Goal: Task Accomplishment & Management: Manage account settings

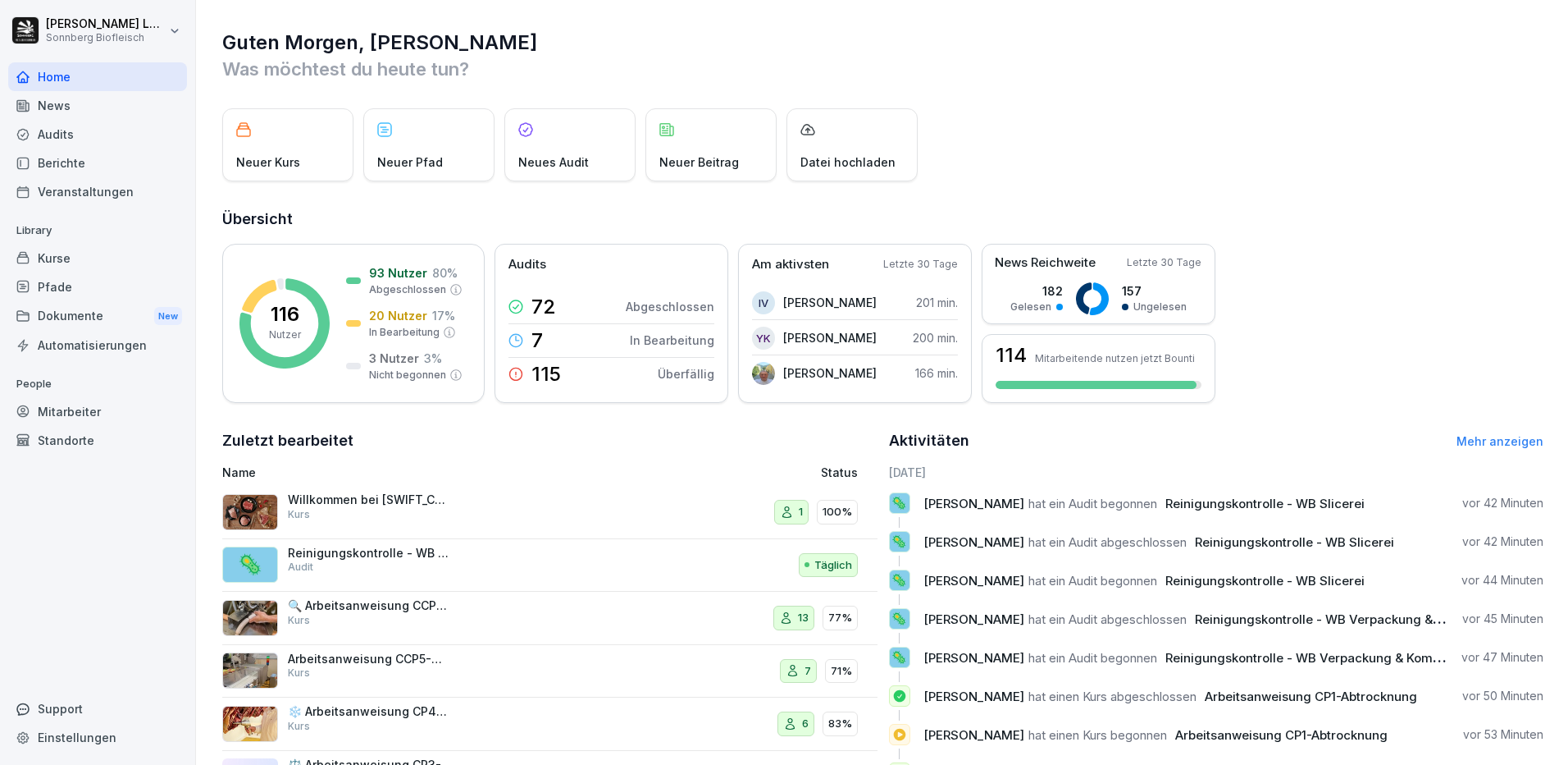
click at [101, 408] on div "Mitarbeiter" at bounding box center [97, 411] width 179 height 29
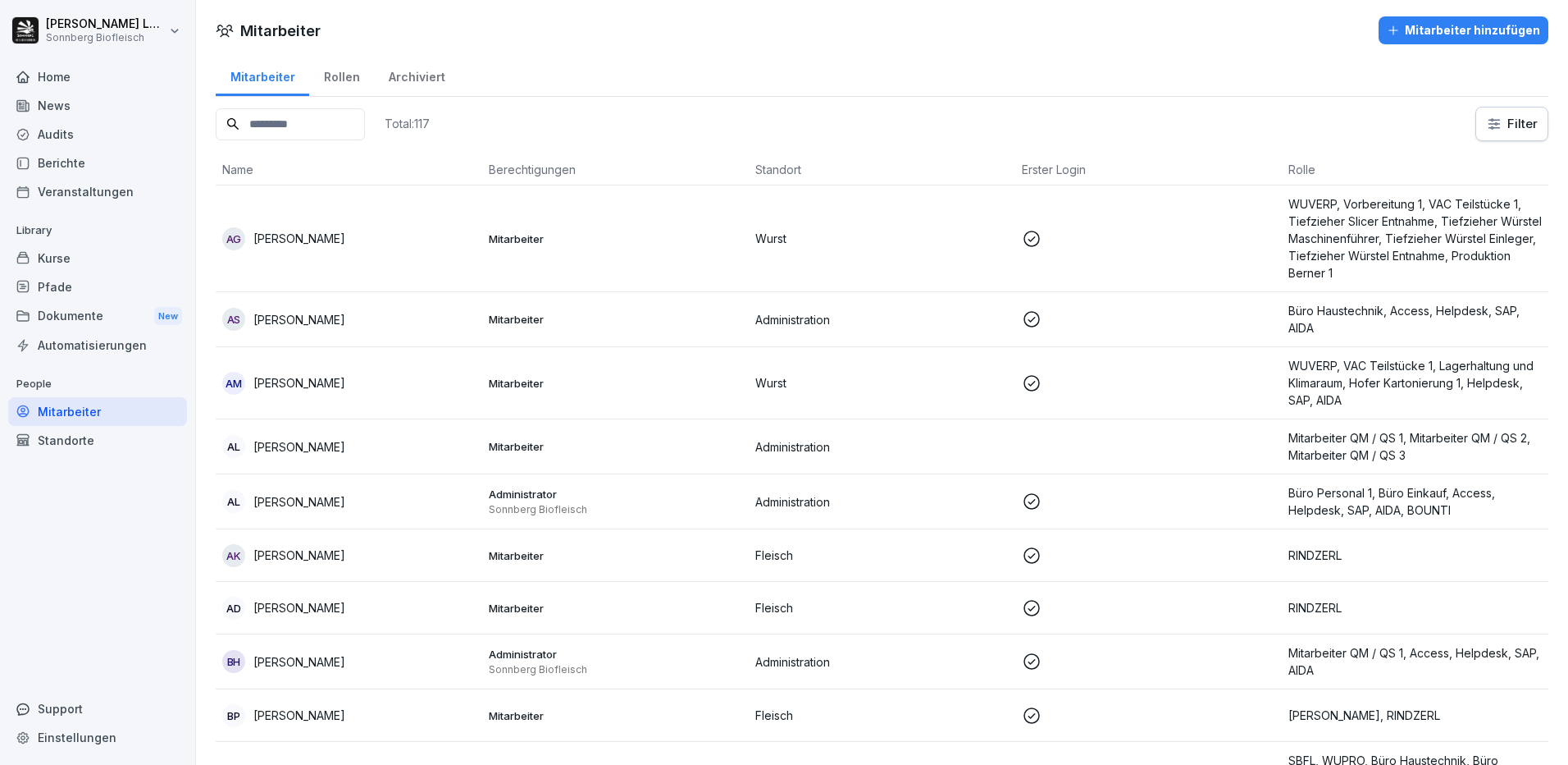
click at [326, 128] on input at bounding box center [290, 125] width 149 height 32
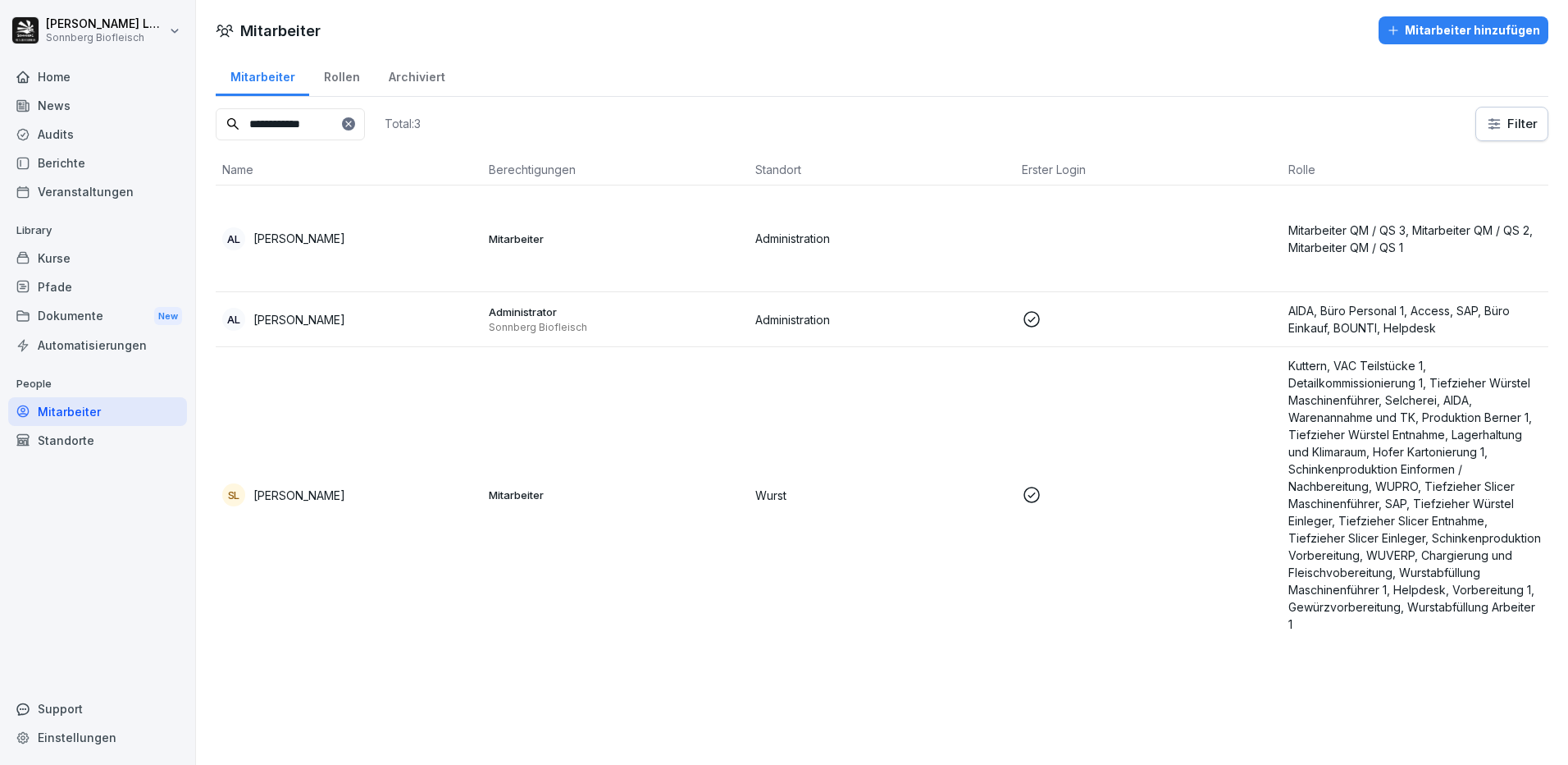
type input "**********"
click at [397, 221] on td "AL [PERSON_NAME]" at bounding box center [348, 239] width 266 height 107
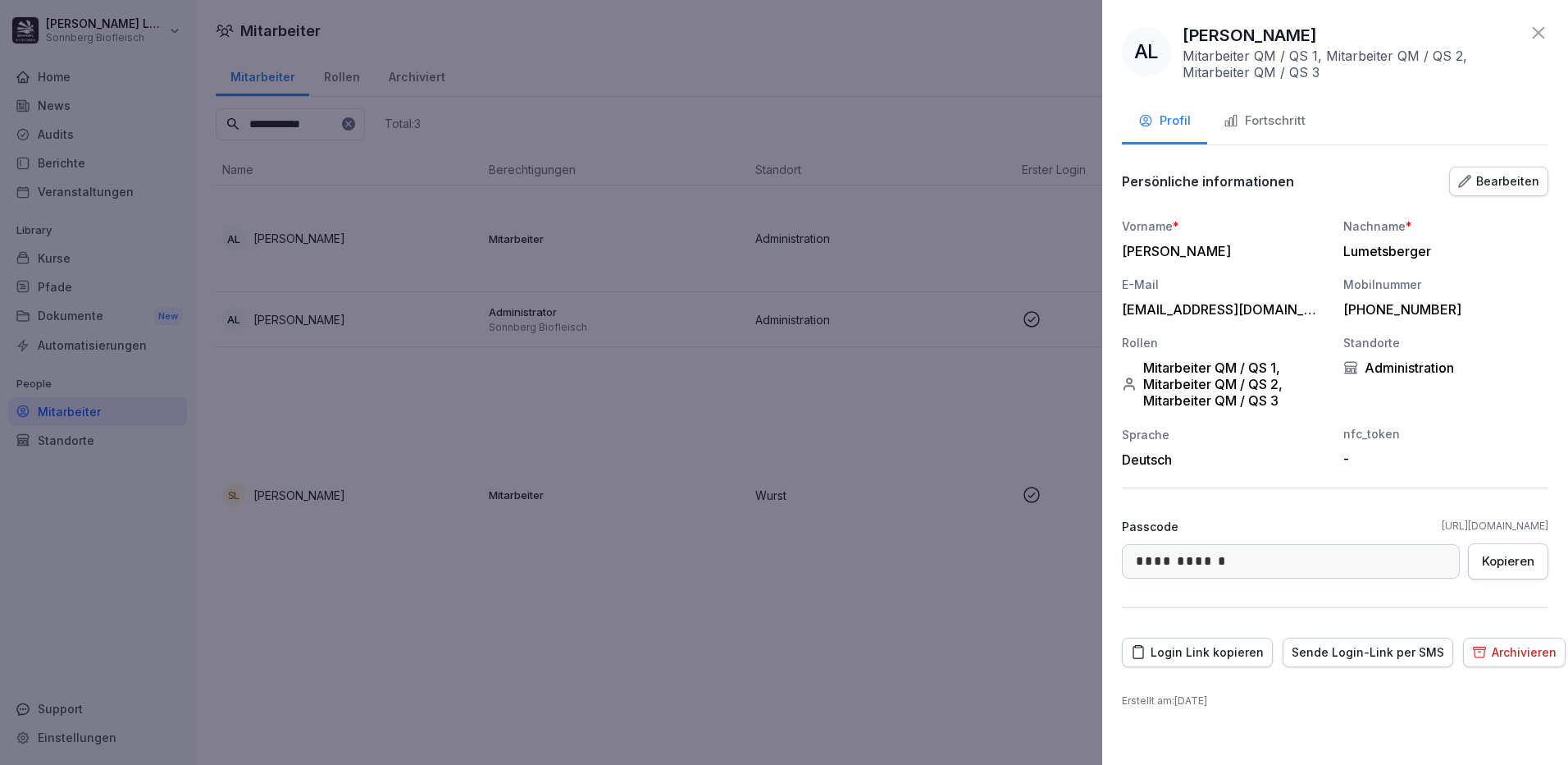
click at [1251, 121] on div "Fortschritt" at bounding box center [1265, 121] width 82 height 19
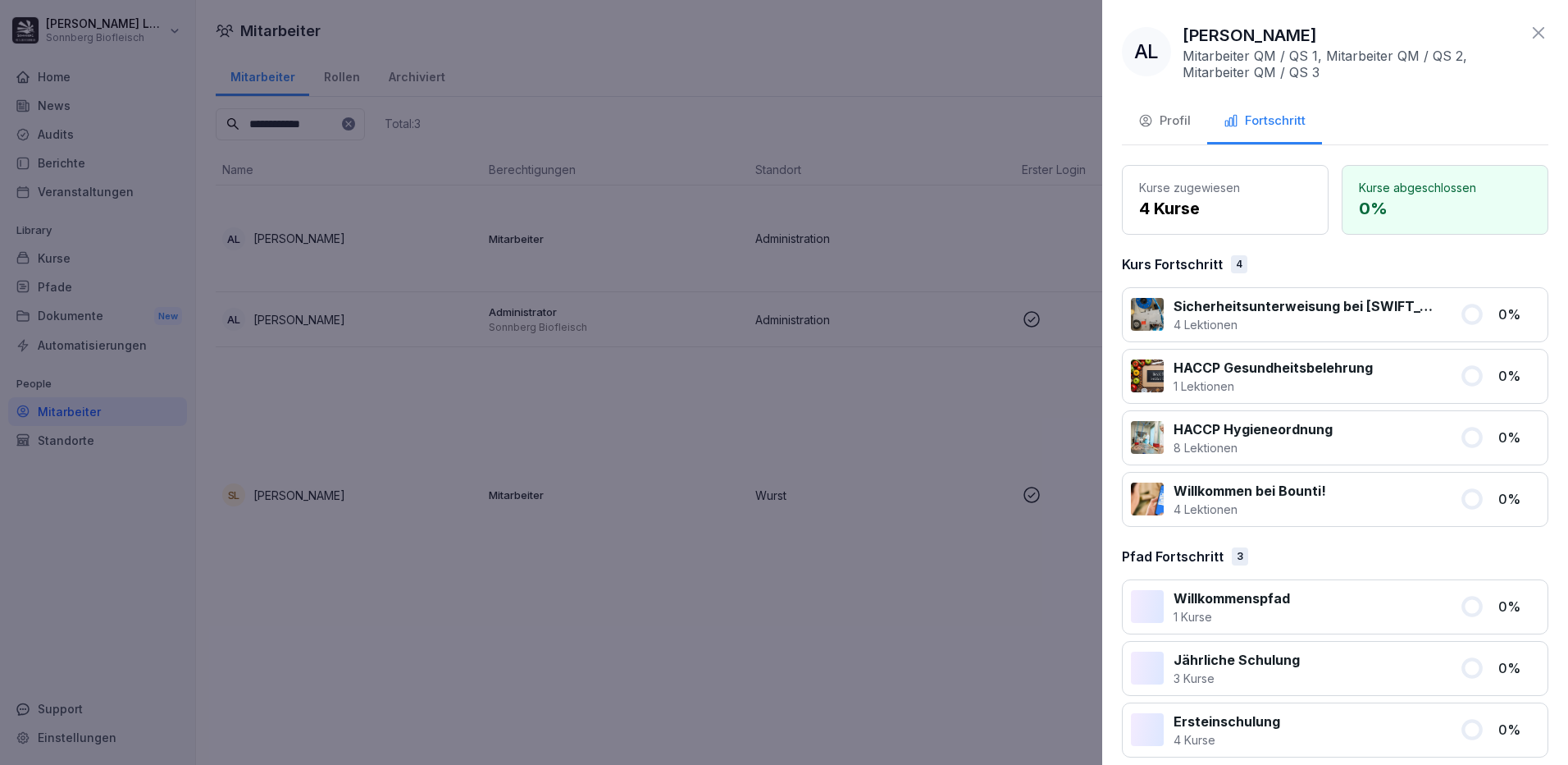
click at [481, 405] on div at bounding box center [784, 382] width 1568 height 765
